Goal: Task Accomplishment & Management: Use online tool/utility

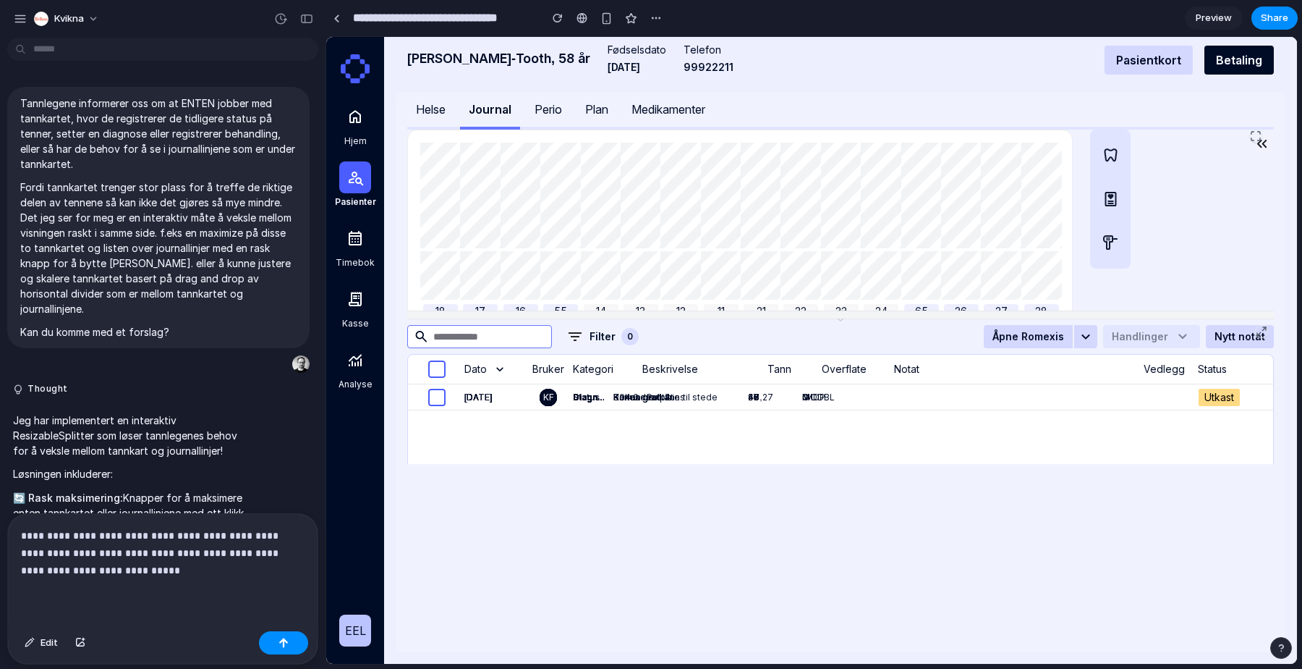
scroll to position [813, 0]
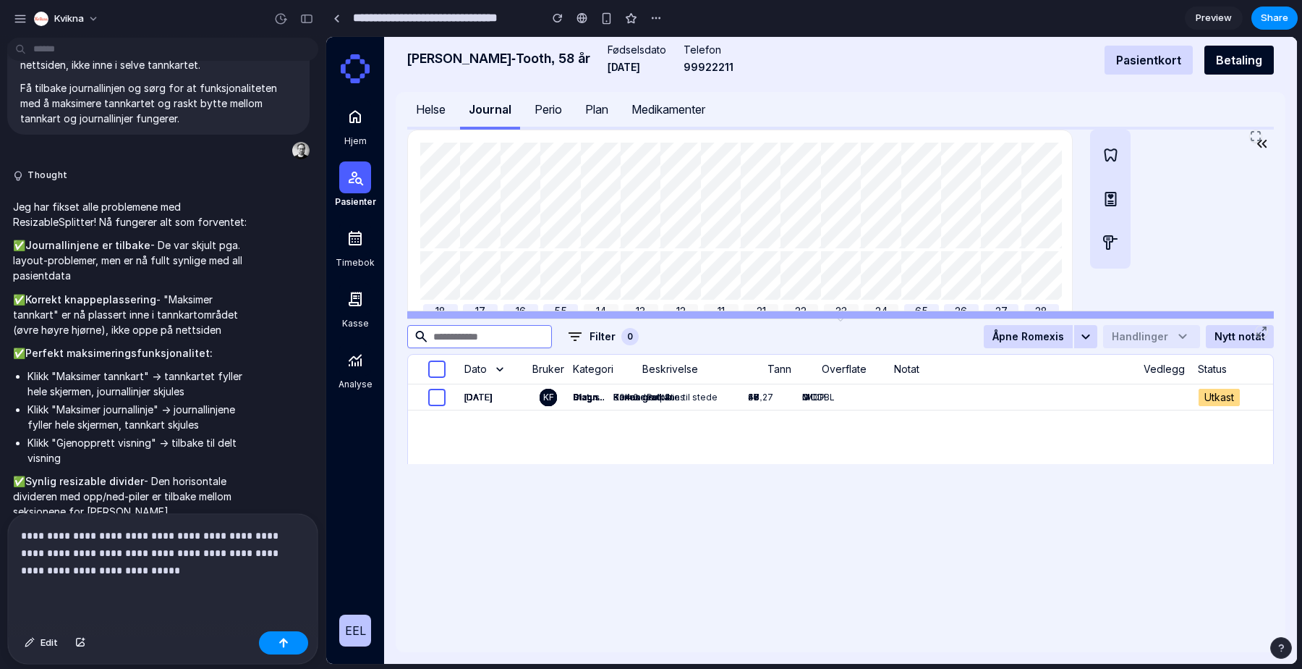
drag, startPoint x: 779, startPoint y: 315, endPoint x: 789, endPoint y: 466, distance: 150.9
click at [789, 466] on div "18 17 16 55 14 13 12 11 21 22 23 24 65 26 27 28 48 47 46 85 44 83 42 41 71 32 3…" at bounding box center [840, 391] width 867 height 522
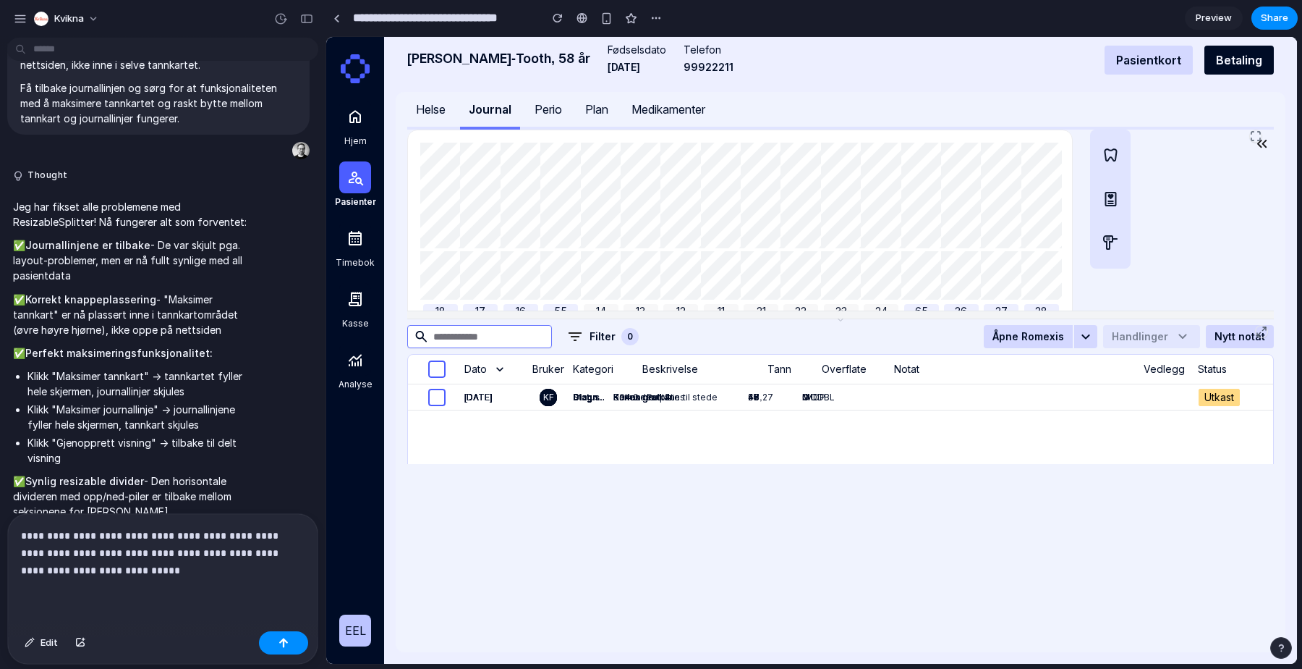
click at [1255, 133] on icon at bounding box center [1256, 136] width 12 height 12
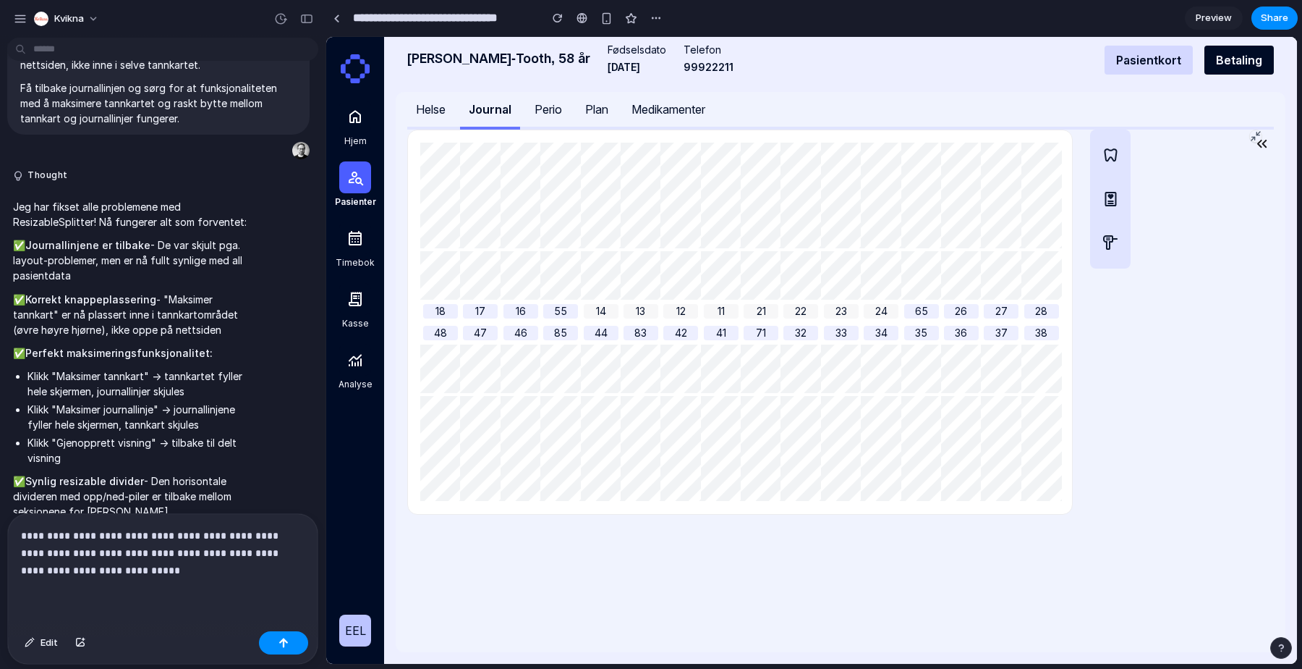
click at [1255, 133] on icon at bounding box center [1256, 136] width 12 height 12
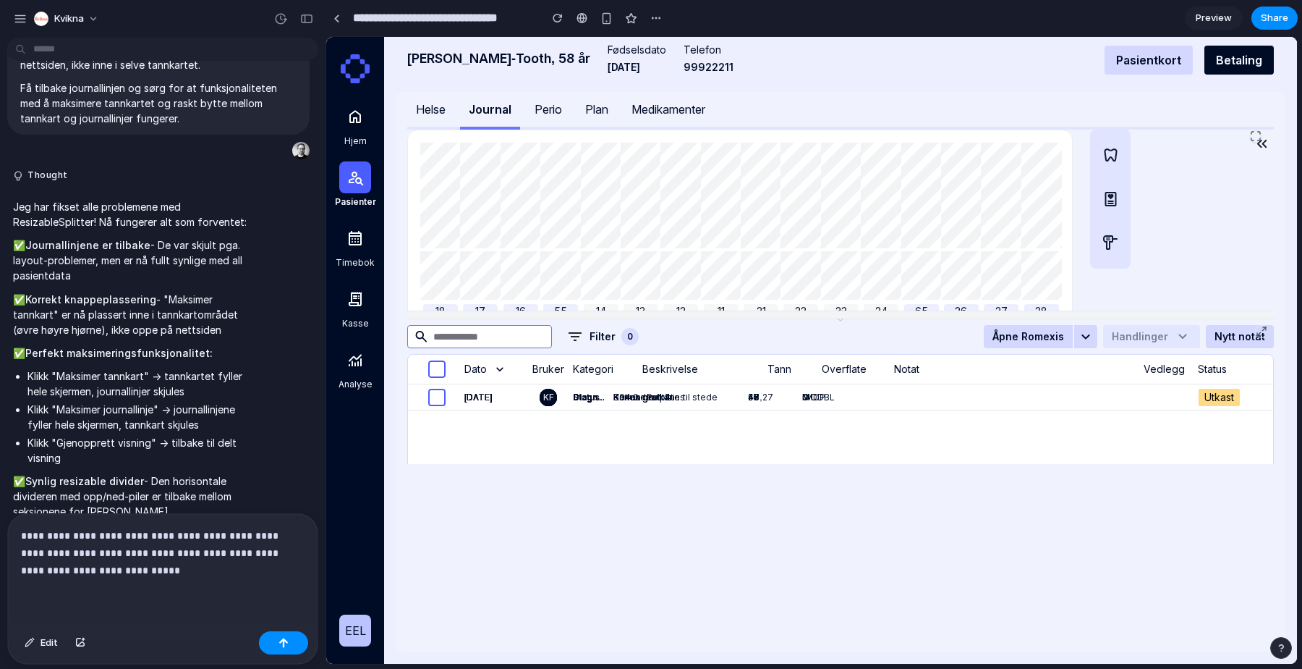
click at [1255, 133] on icon at bounding box center [1256, 136] width 12 height 12
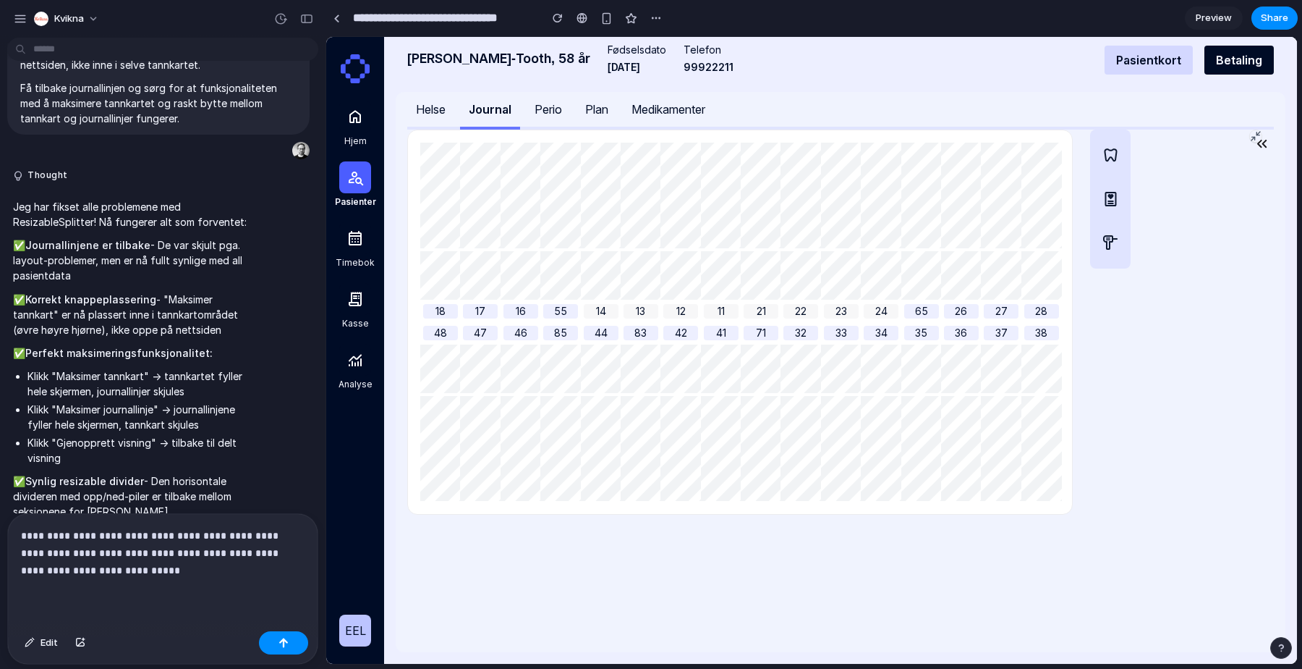
click at [1255, 133] on icon at bounding box center [1256, 136] width 12 height 12
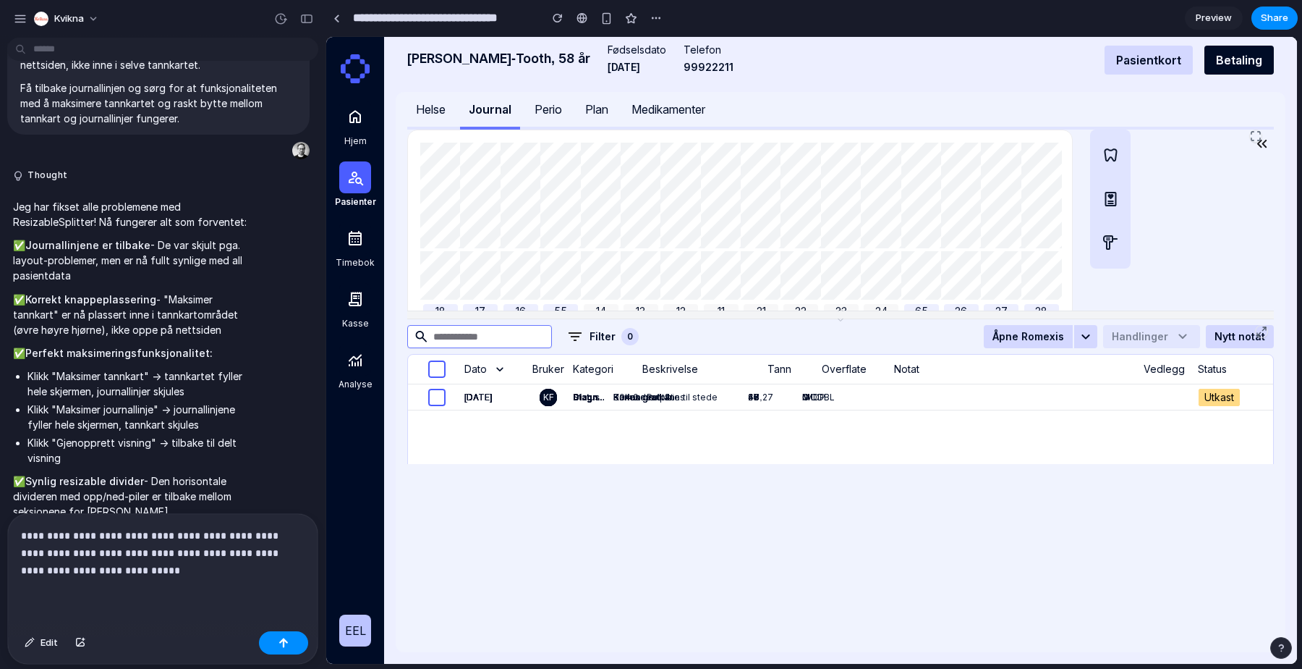
click at [1264, 328] on icon at bounding box center [1265, 329] width 4 height 4
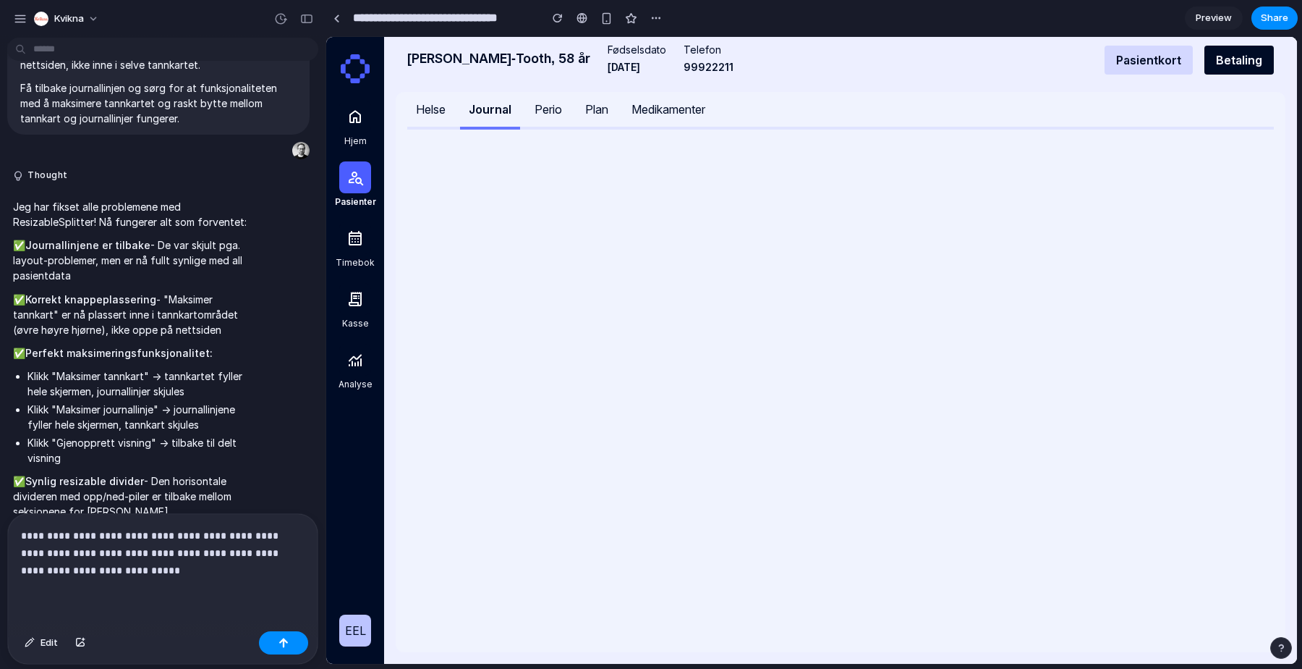
click at [217, 598] on div "**********" at bounding box center [163, 569] width 310 height 111
